Goal: Information Seeking & Learning: Find specific fact

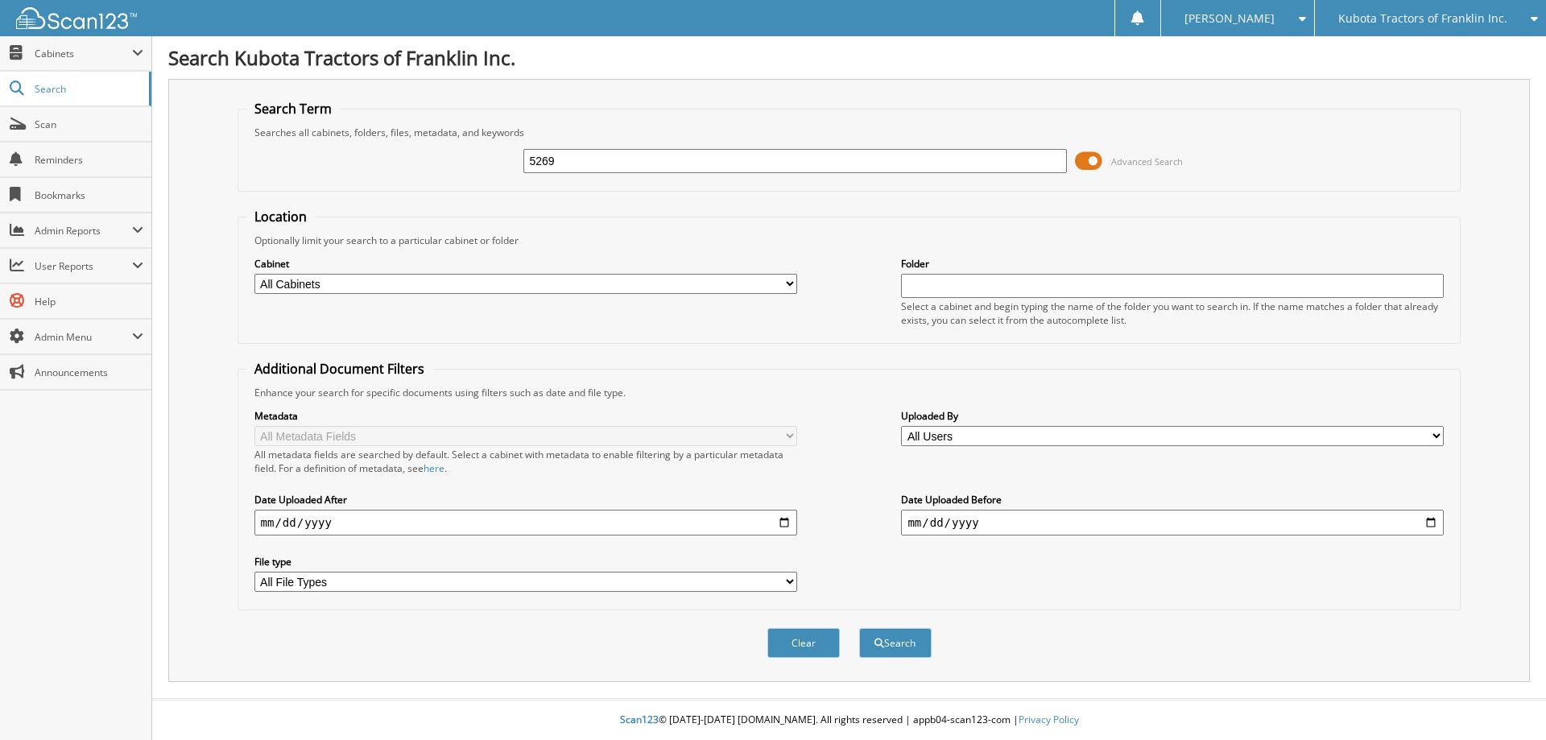
type input "5269"
click at [859, 628] on button "Search" at bounding box center [895, 643] width 72 height 30
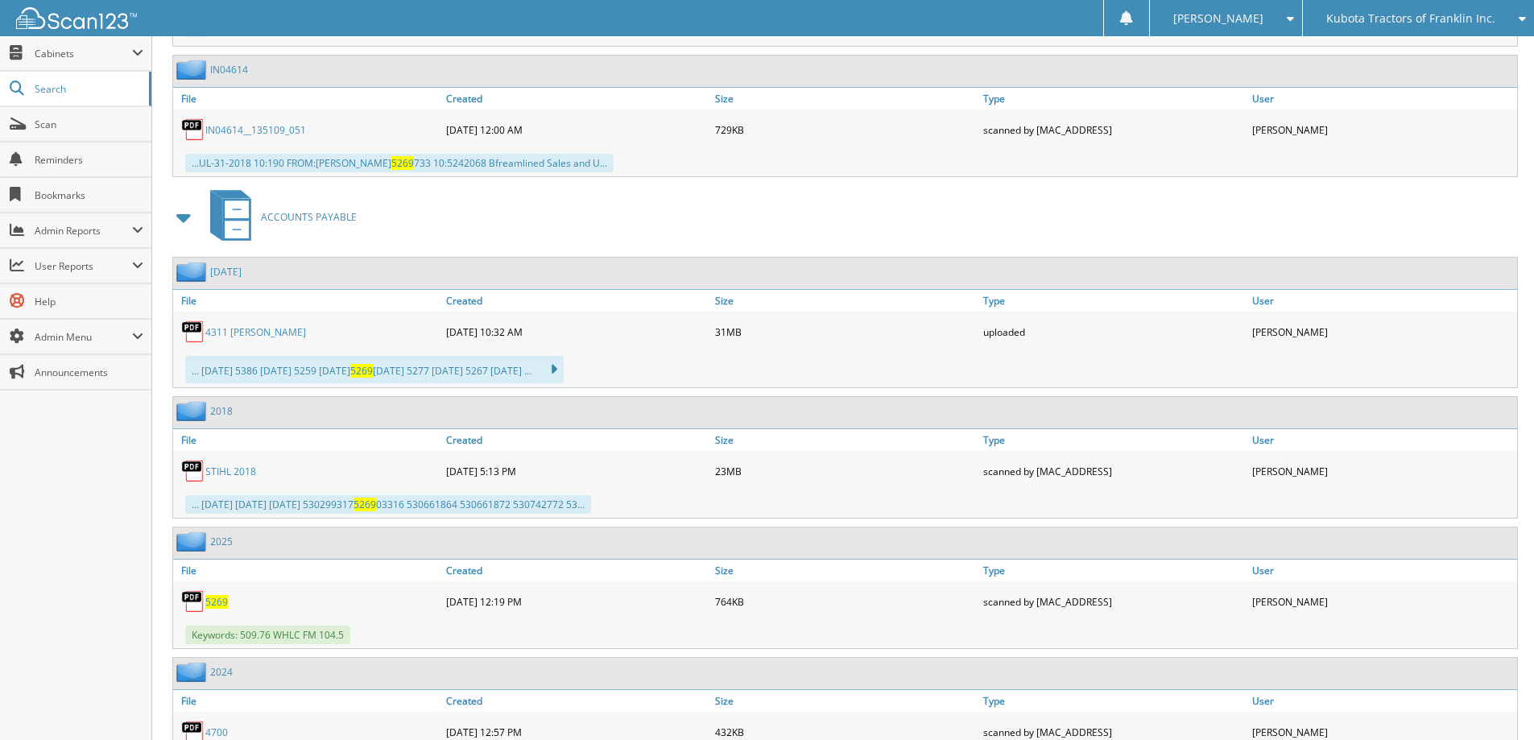
scroll to position [2900, 0]
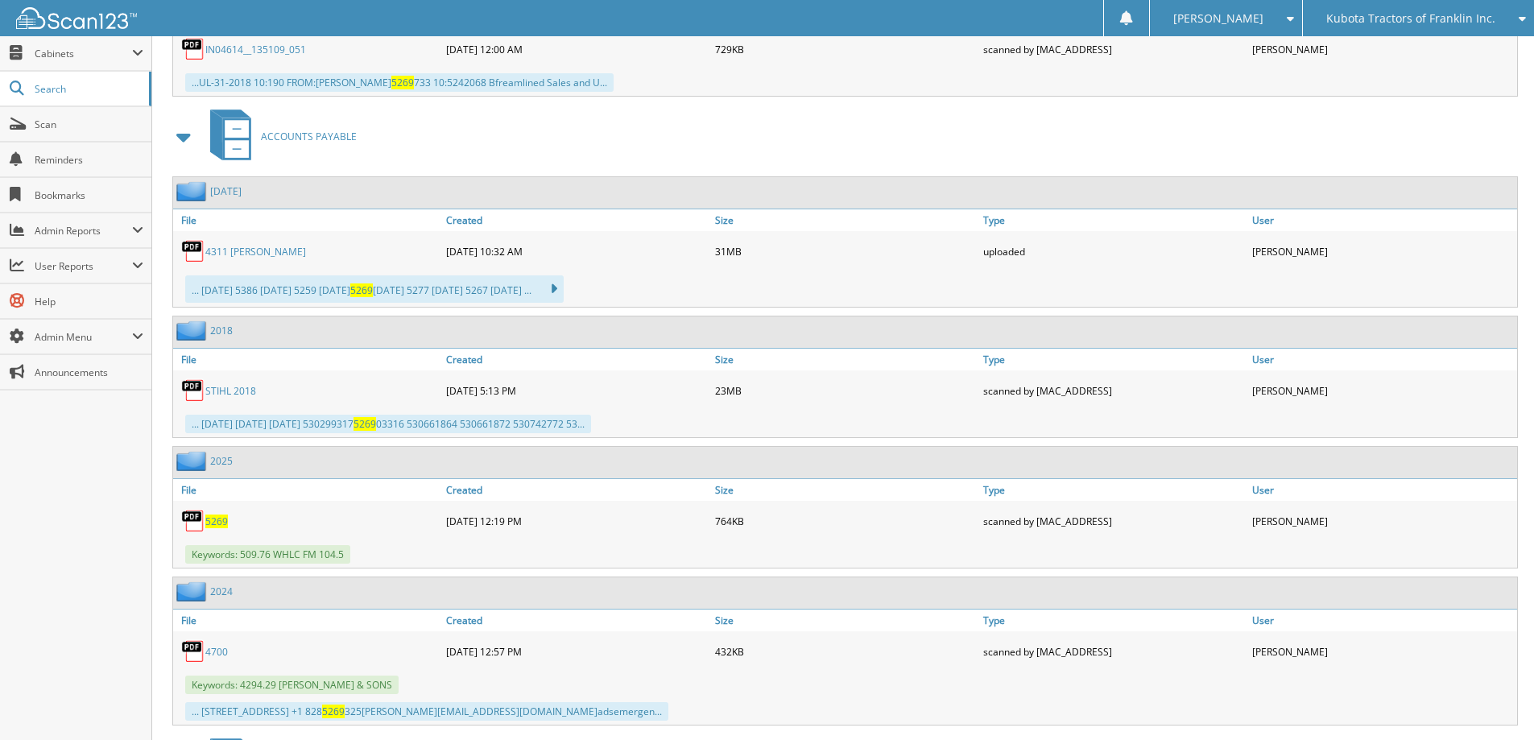
click at [213, 523] on span "5269" at bounding box center [216, 522] width 23 height 14
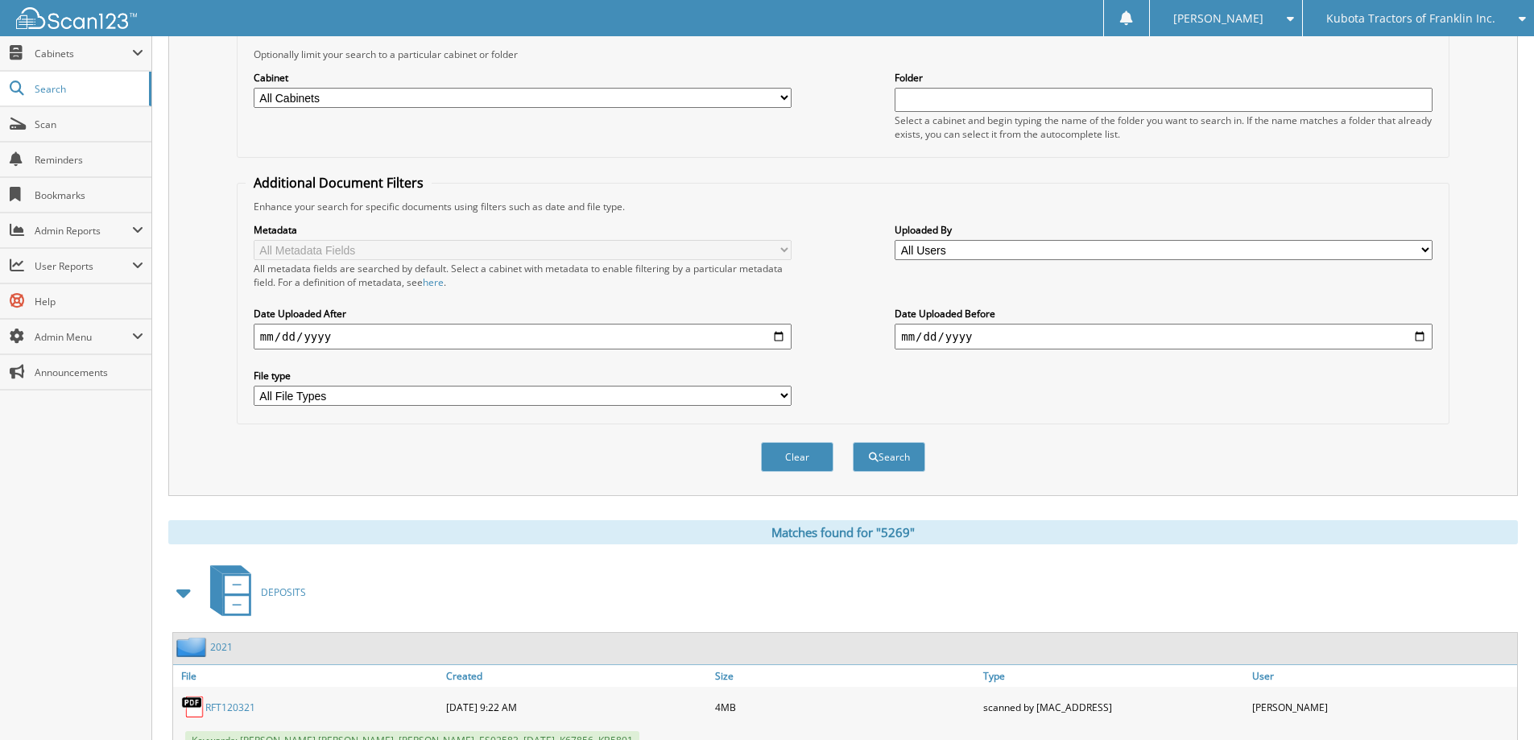
scroll to position [0, 0]
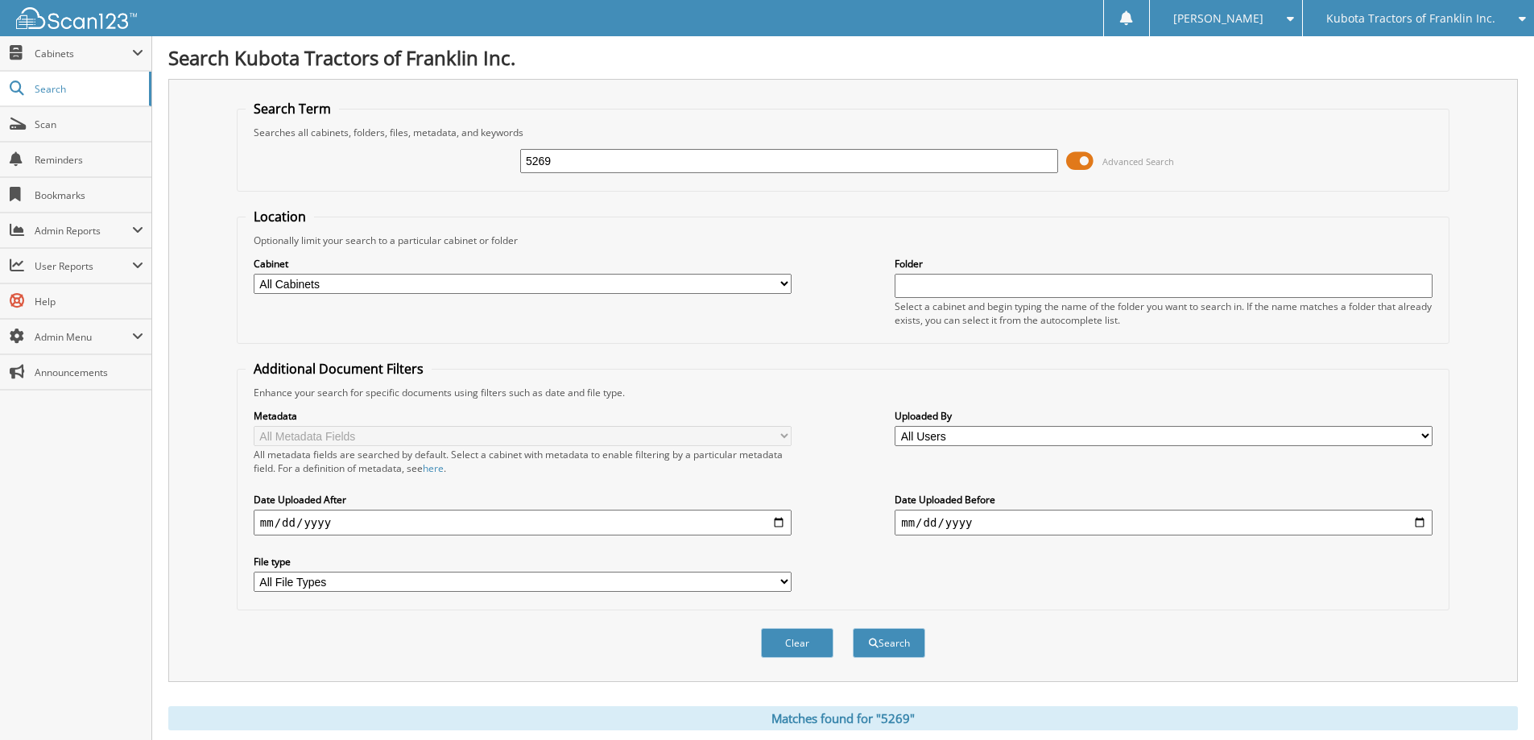
drag, startPoint x: 605, startPoint y: 150, endPoint x: 455, endPoint y: 184, distance: 153.8
click at [455, 184] on fieldset "Search Term Searches all cabinets, folders, files, metadata, and keywords 5269 …" at bounding box center [843, 146] width 1213 height 92
click at [570, 155] on input "5269" at bounding box center [789, 161] width 538 height 24
type input "5"
type input "5332"
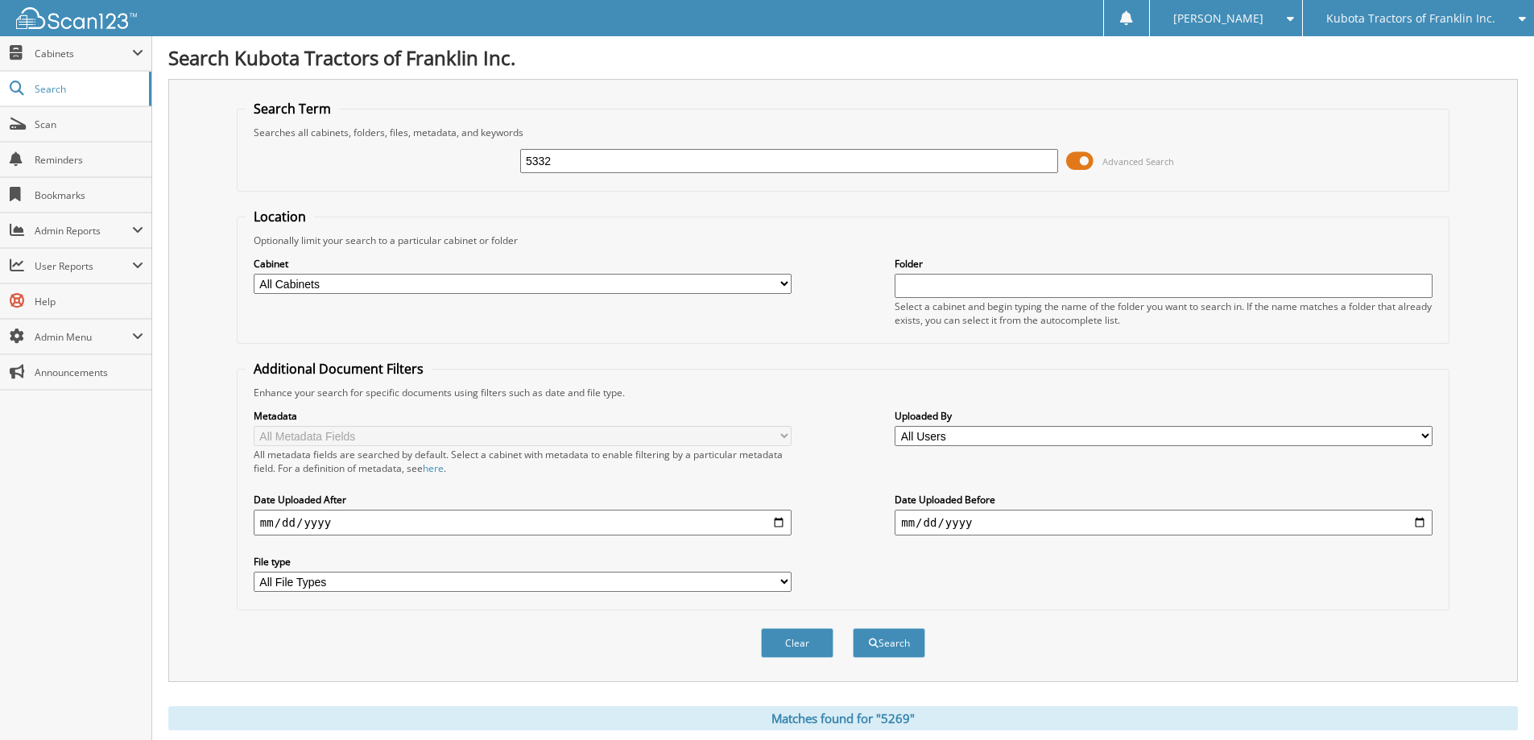
click at [853, 628] on button "Search" at bounding box center [889, 643] width 72 height 30
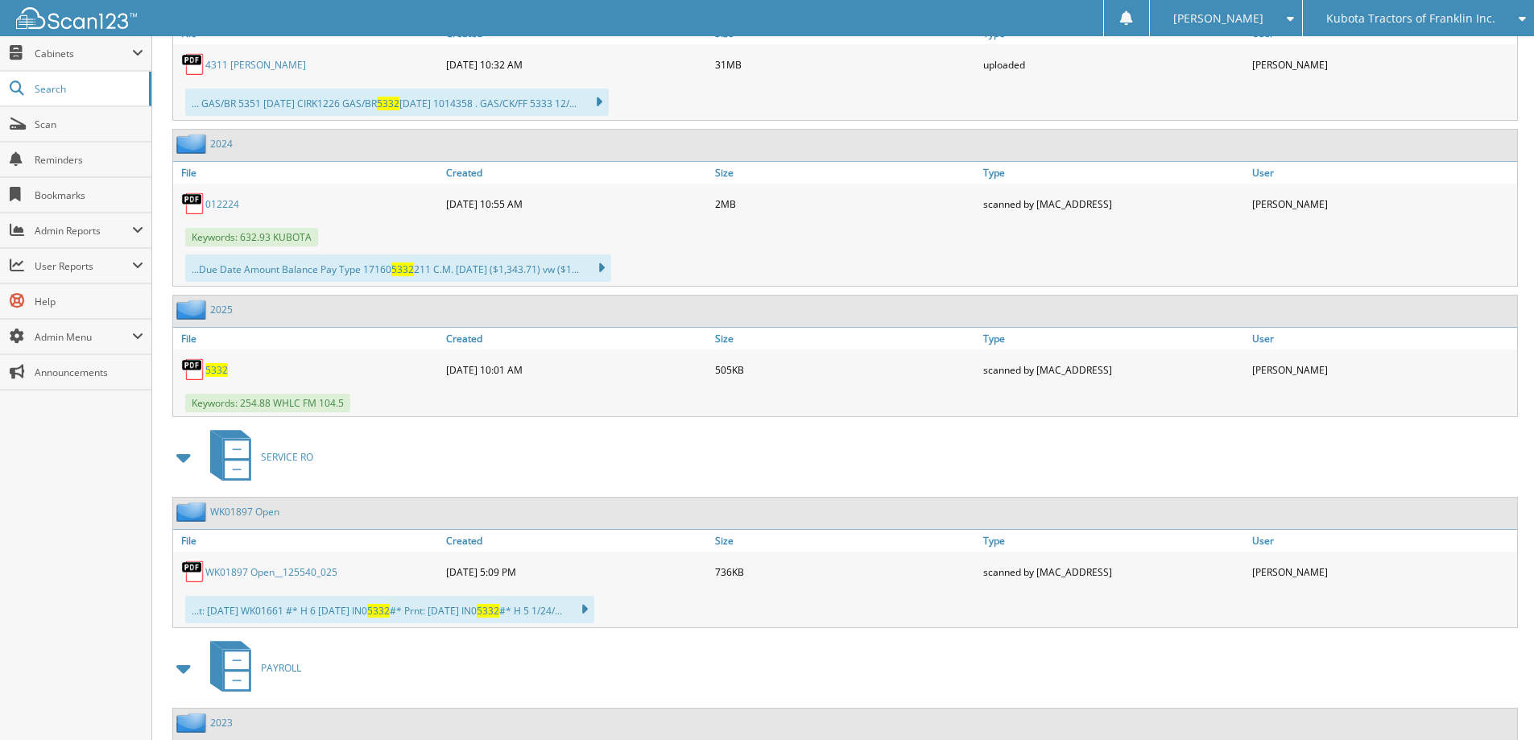
scroll to position [2819, 0]
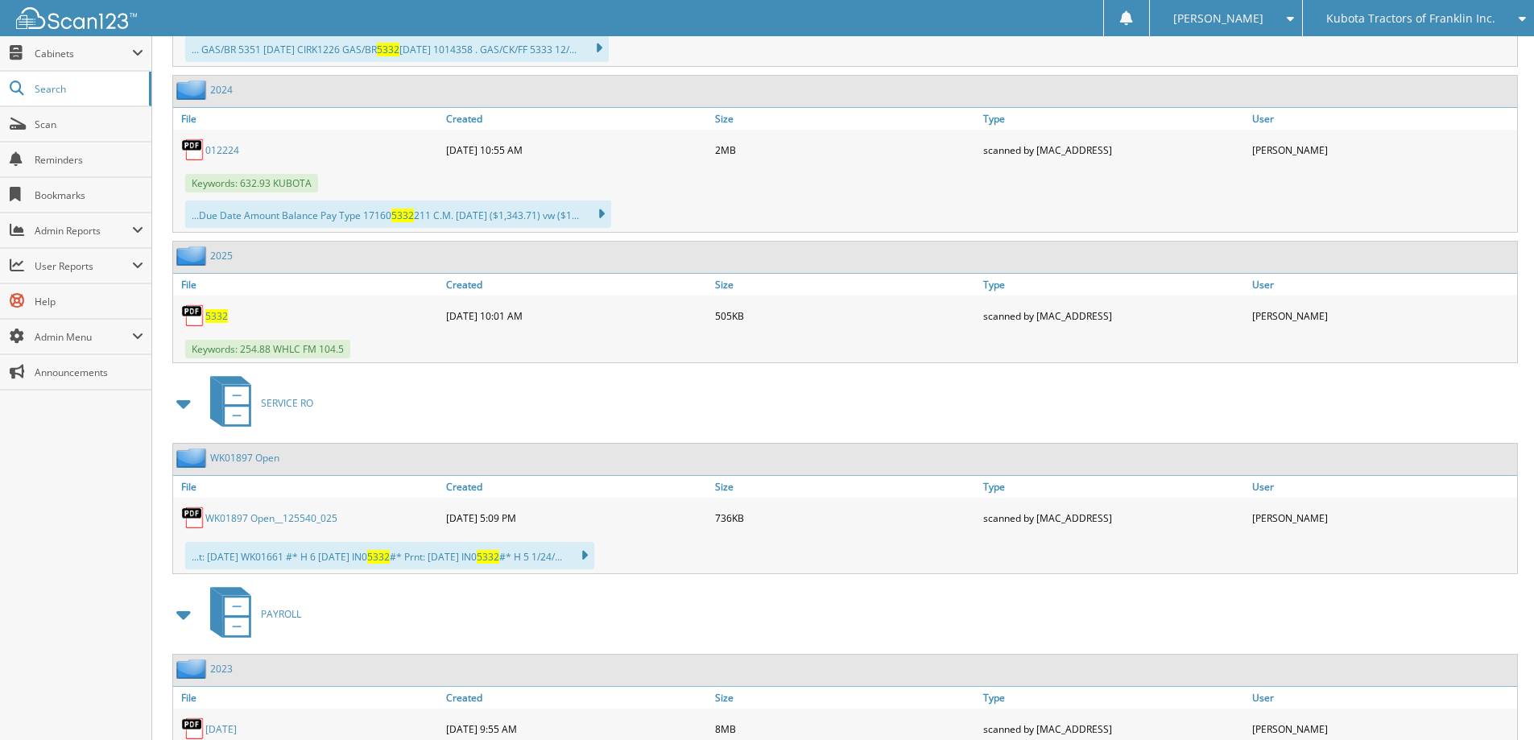
click at [219, 321] on span "5332" at bounding box center [216, 316] width 23 height 14
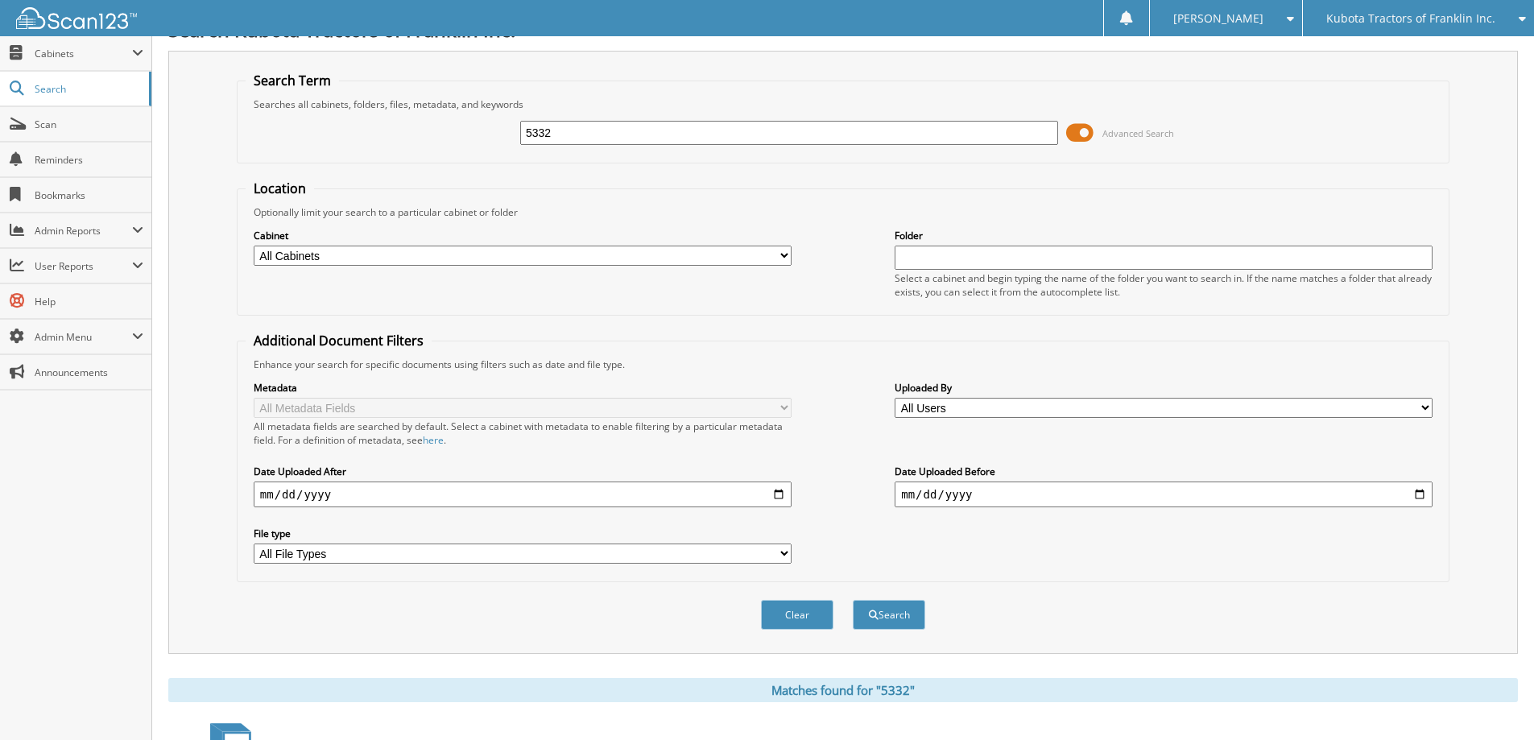
scroll to position [0, 0]
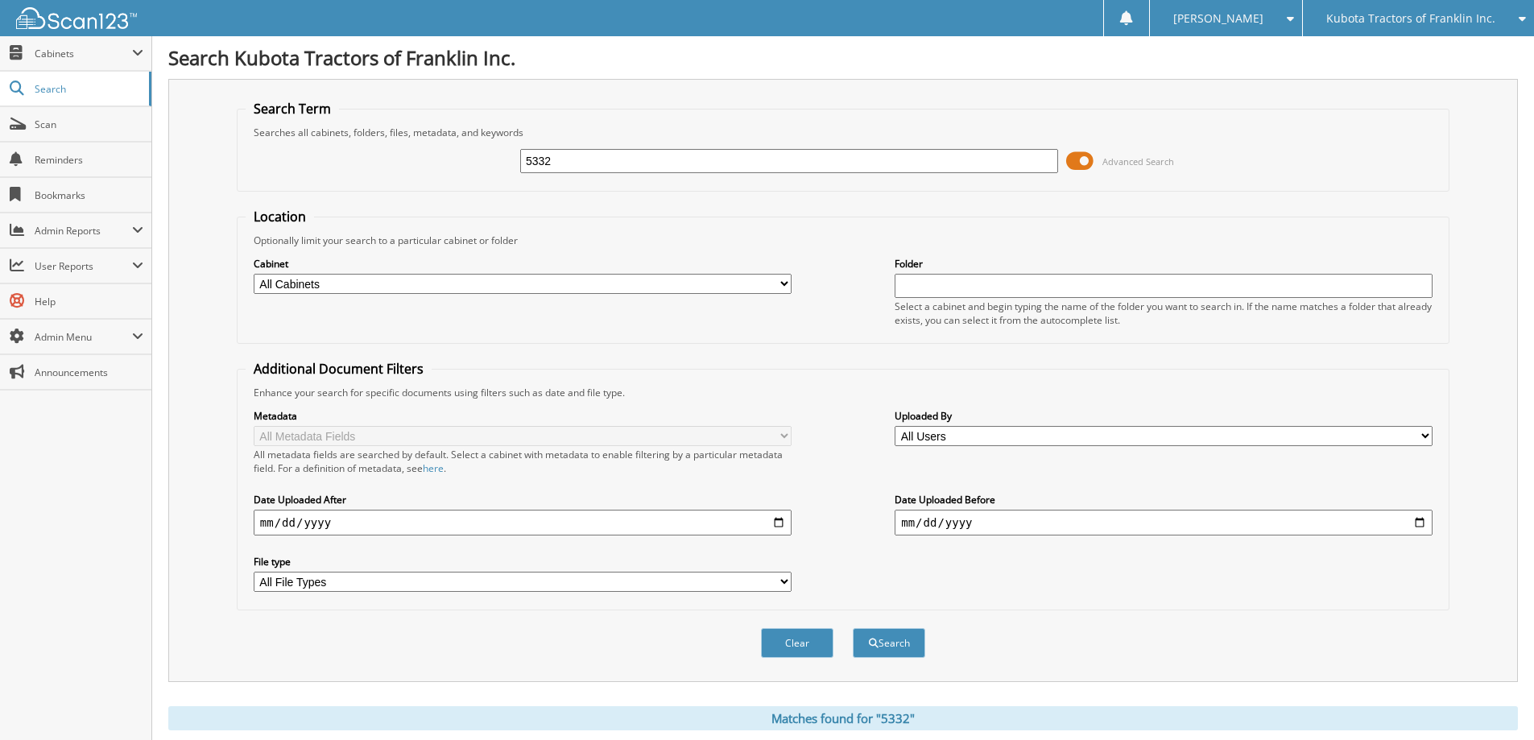
drag, startPoint x: 557, startPoint y: 164, endPoint x: 398, endPoint y: 187, distance: 161.2
click at [398, 187] on fieldset "Search Term Searches all cabinets, folders, files, metadata, and keywords 5332 …" at bounding box center [843, 146] width 1213 height 92
type input "5350"
click at [853, 628] on button "Search" at bounding box center [889, 643] width 72 height 30
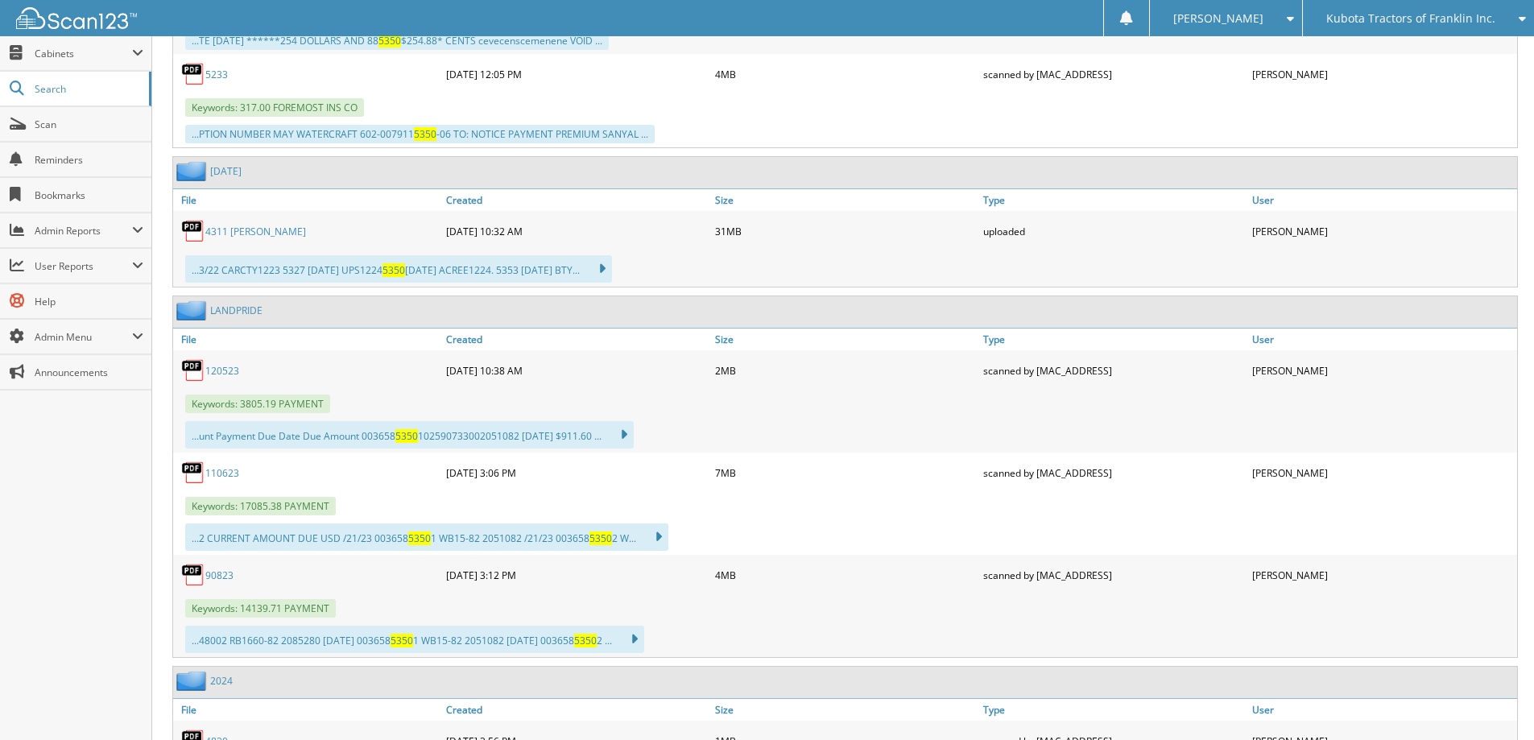
scroll to position [685, 0]
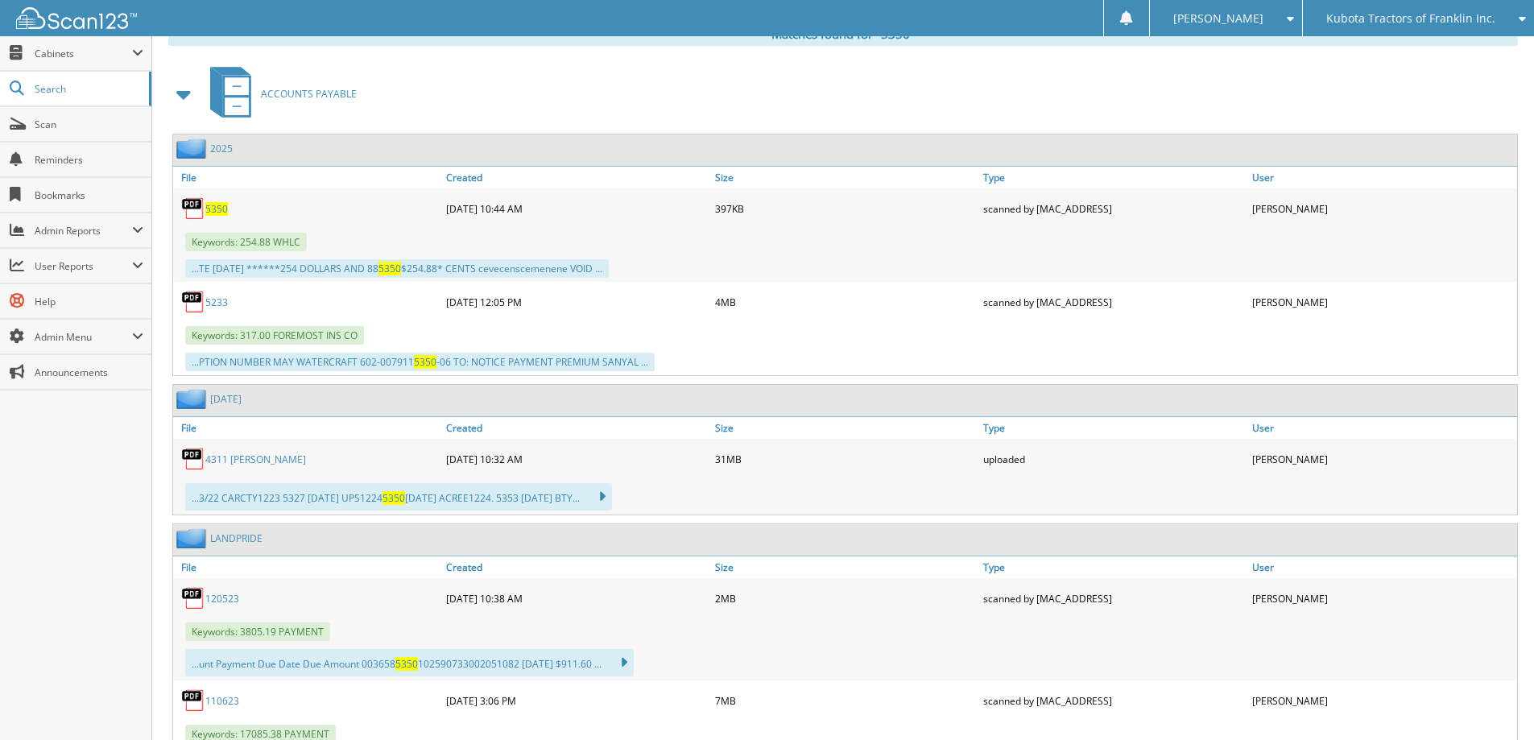
click at [217, 208] on span "5350" at bounding box center [216, 209] width 23 height 14
